Goal: Go to known website: Access a specific website the user already knows

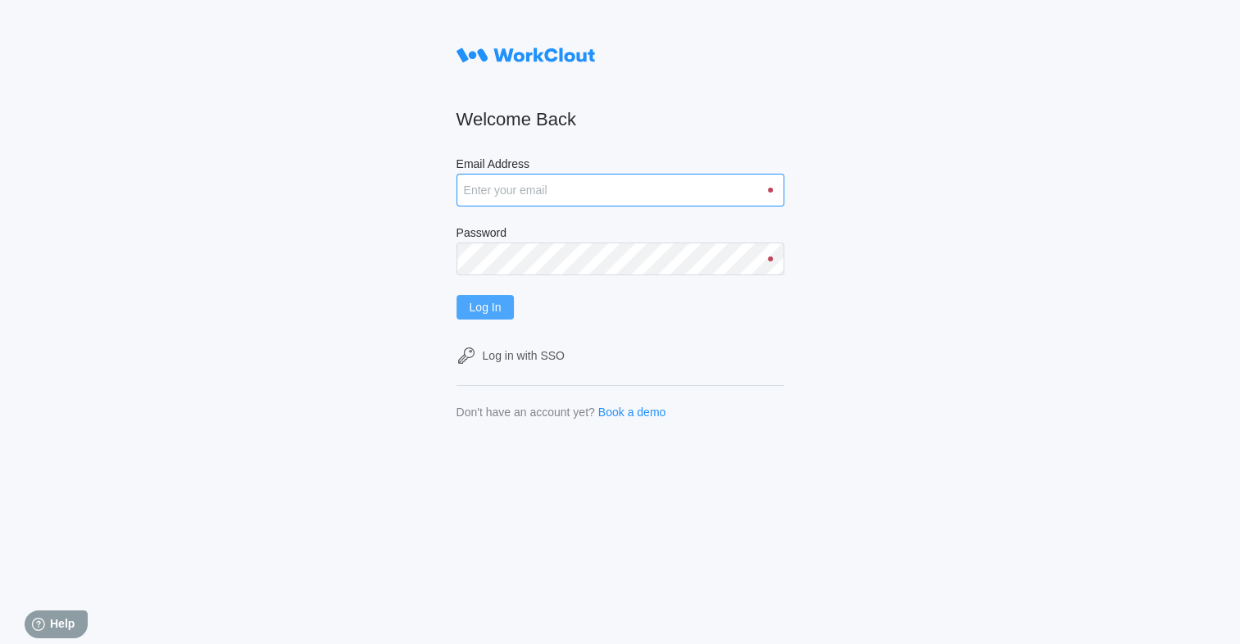
type input "shallings@mailinator.com"
click at [498, 302] on span "Log In" at bounding box center [486, 307] width 32 height 11
